Goal: Navigation & Orientation: Find specific page/section

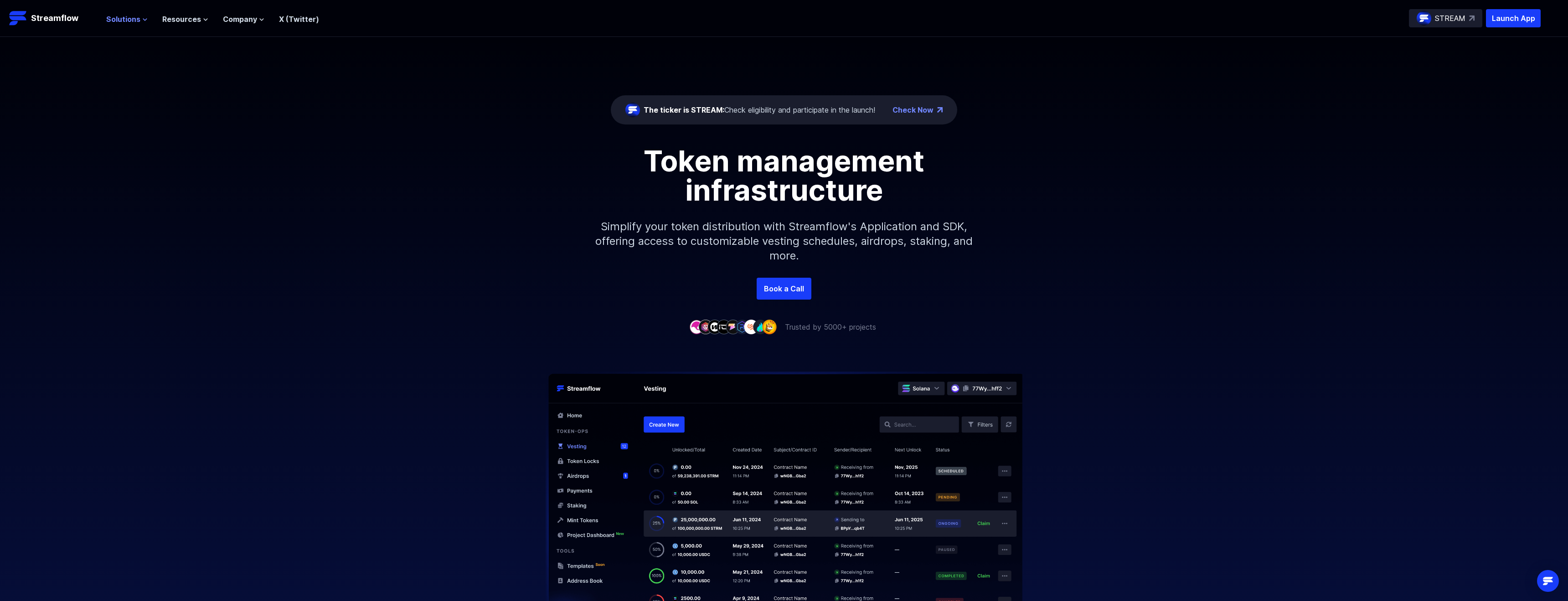
click at [135, 17] on span "Solutions" at bounding box center [123, 19] width 34 height 11
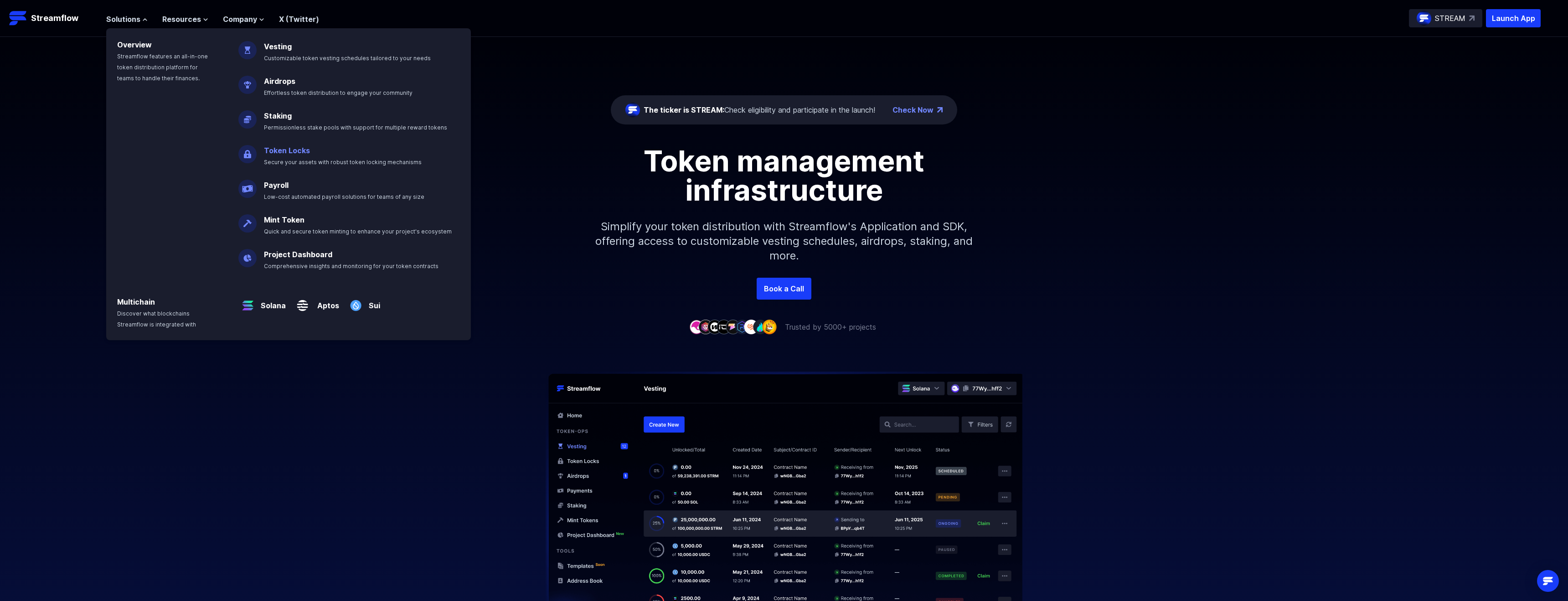
click at [267, 160] on span "Secure your assets with robust token locking mechanisms" at bounding box center [343, 162] width 158 height 7
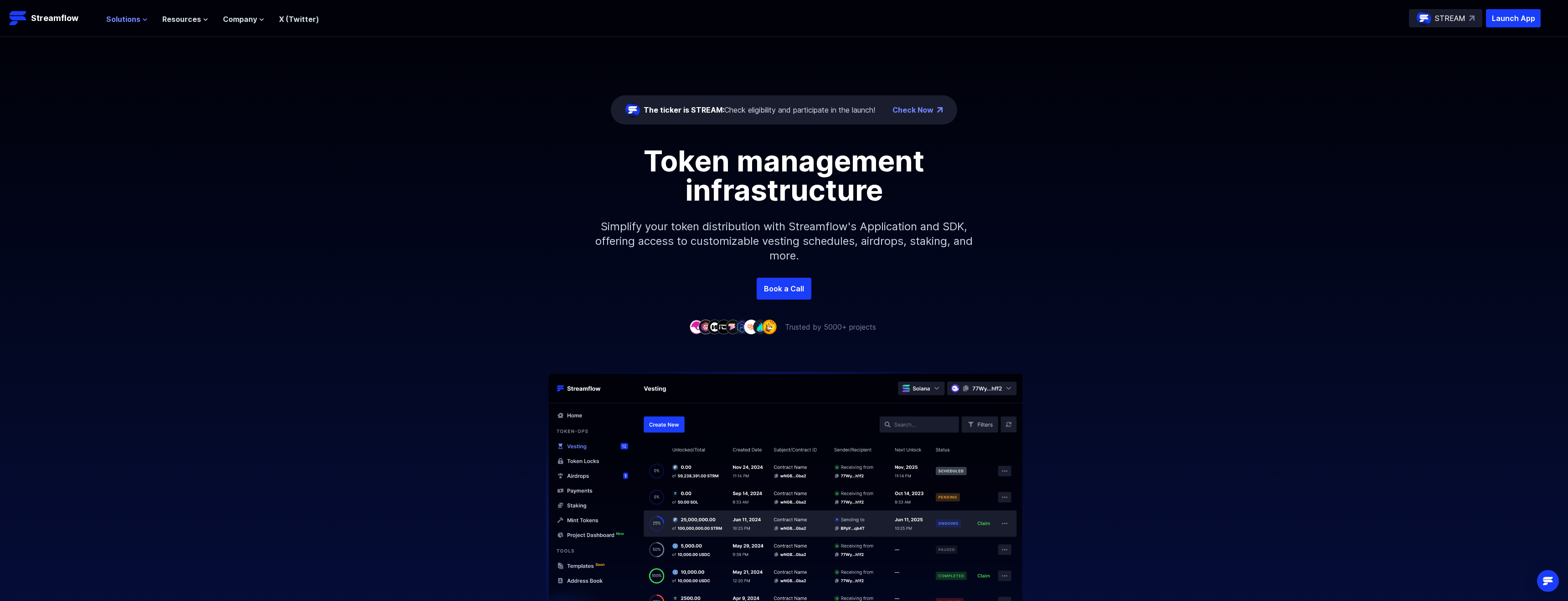
click at [142, 19] on icon at bounding box center [145, 19] width 5 height 5
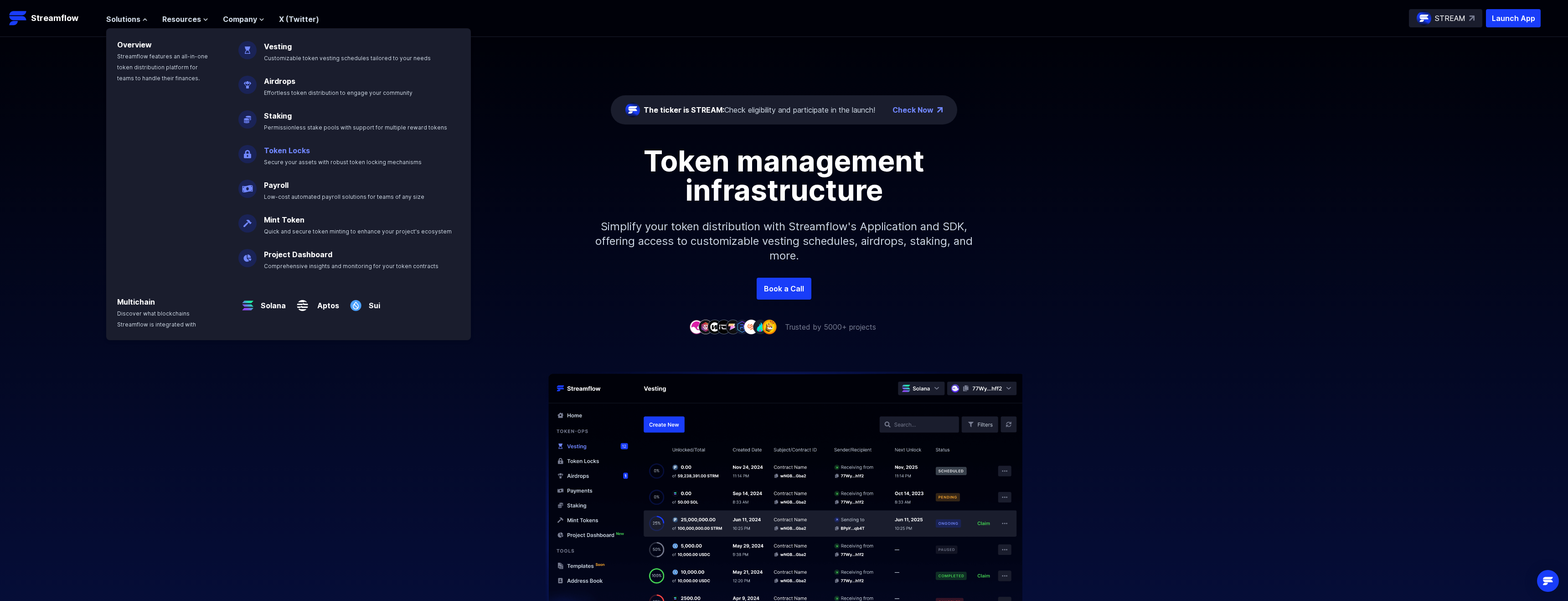
click at [283, 150] on link "Token Locks" at bounding box center [287, 150] width 46 height 9
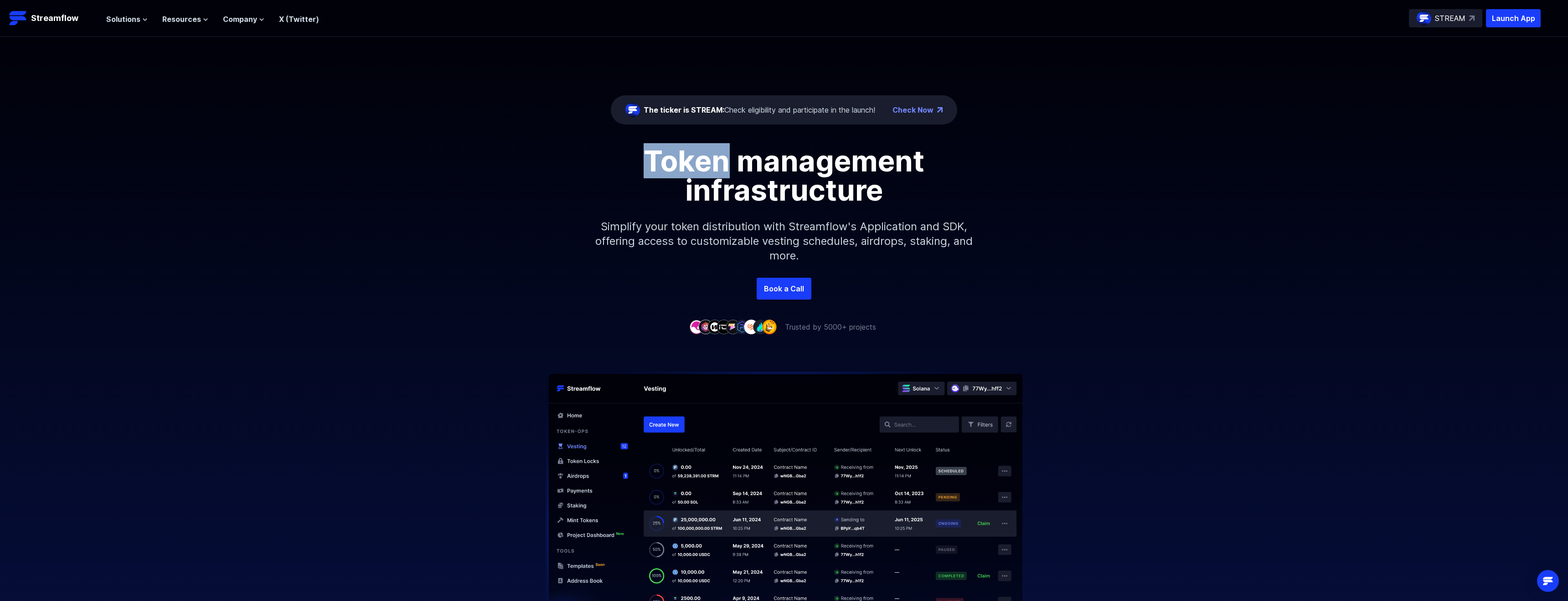
click at [283, 150] on div "Token management infrastructure Simplify your token distribution with Streamflo…" at bounding box center [784, 212] width 1568 height 132
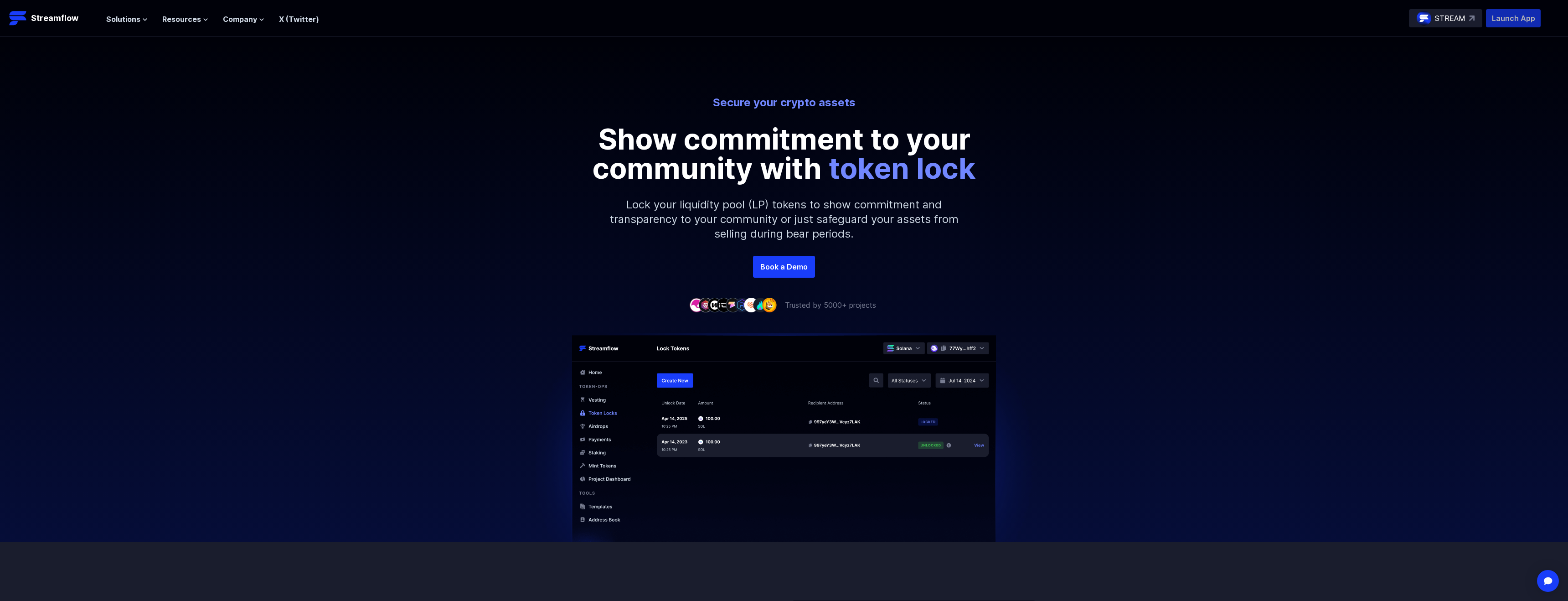
click at [1493, 13] on p "Launch App" at bounding box center [1513, 18] width 55 height 18
click at [1419, 12] on img at bounding box center [1424, 18] width 15 height 15
